Goal: Navigation & Orientation: Go to known website

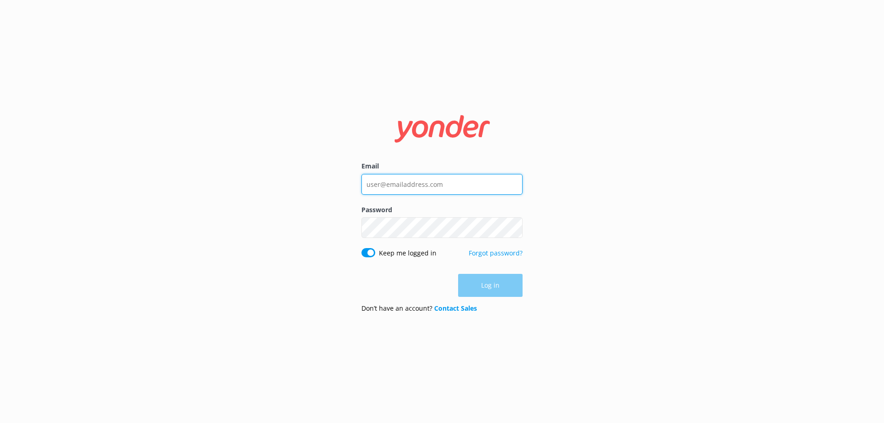
type input "[EMAIL_ADDRESS][DOMAIN_NAME]"
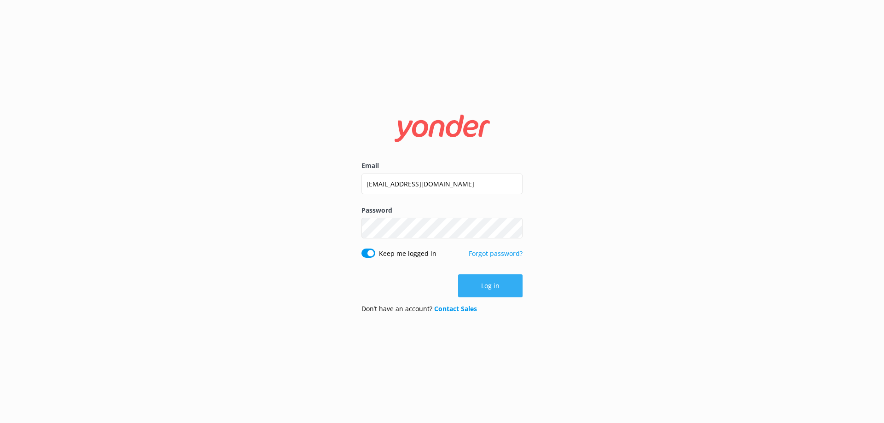
click at [497, 297] on button "Log in" at bounding box center [490, 286] width 64 height 23
